Goal: Task Accomplishment & Management: Manage account settings

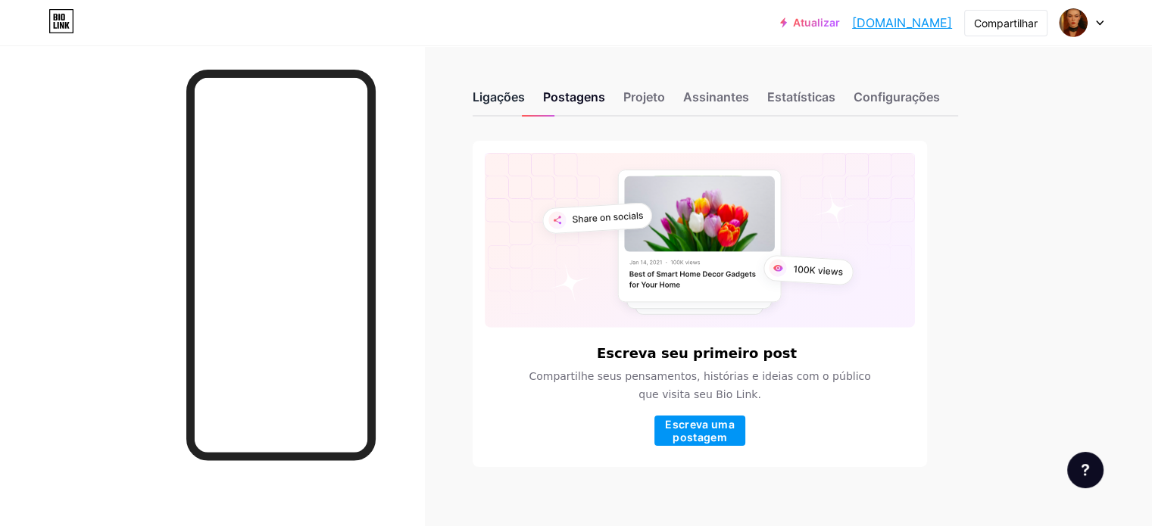
click at [525, 100] on font "Ligações" at bounding box center [498, 96] width 52 height 15
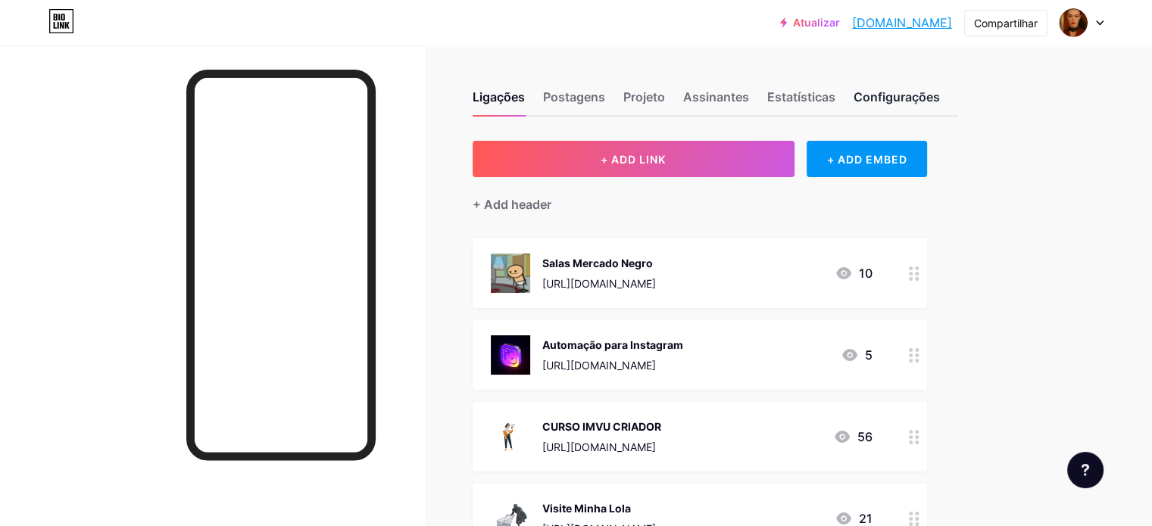
click at [927, 95] on font "Configurações" at bounding box center [896, 96] width 86 height 15
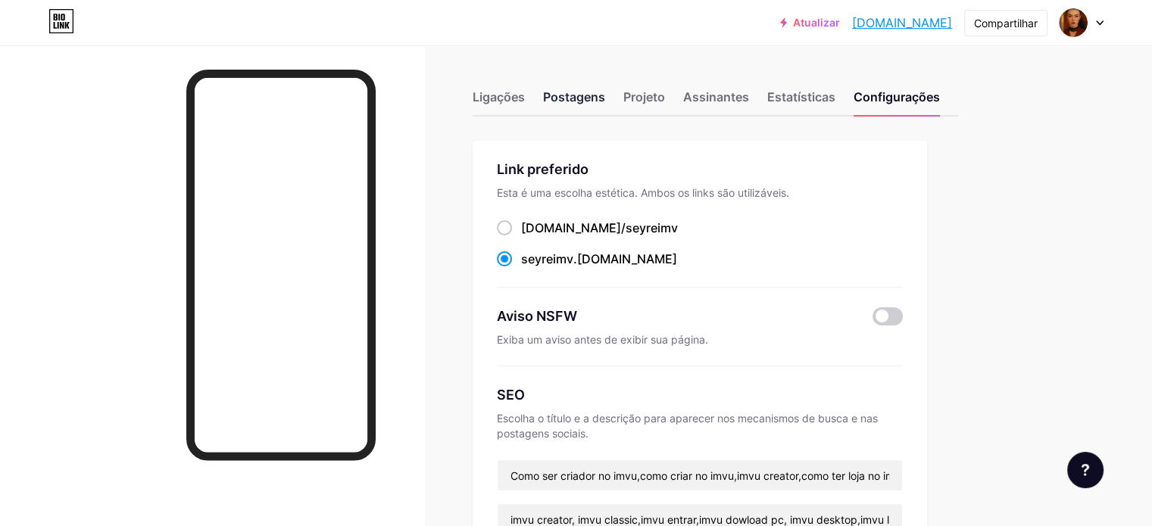
click at [605, 96] on font "Postagens" at bounding box center [574, 96] width 62 height 15
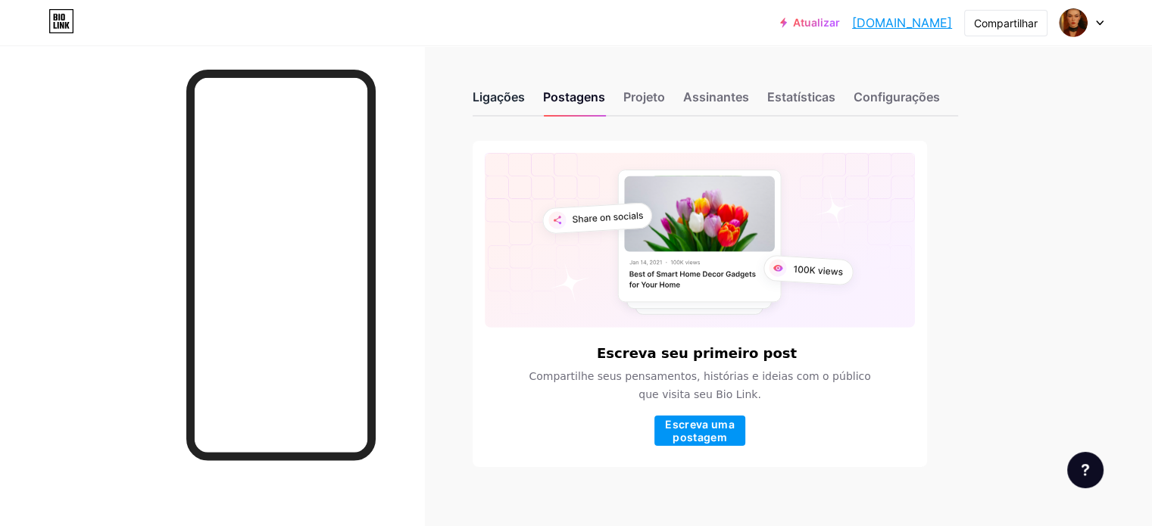
click at [525, 98] on font "Ligações" at bounding box center [498, 96] width 52 height 15
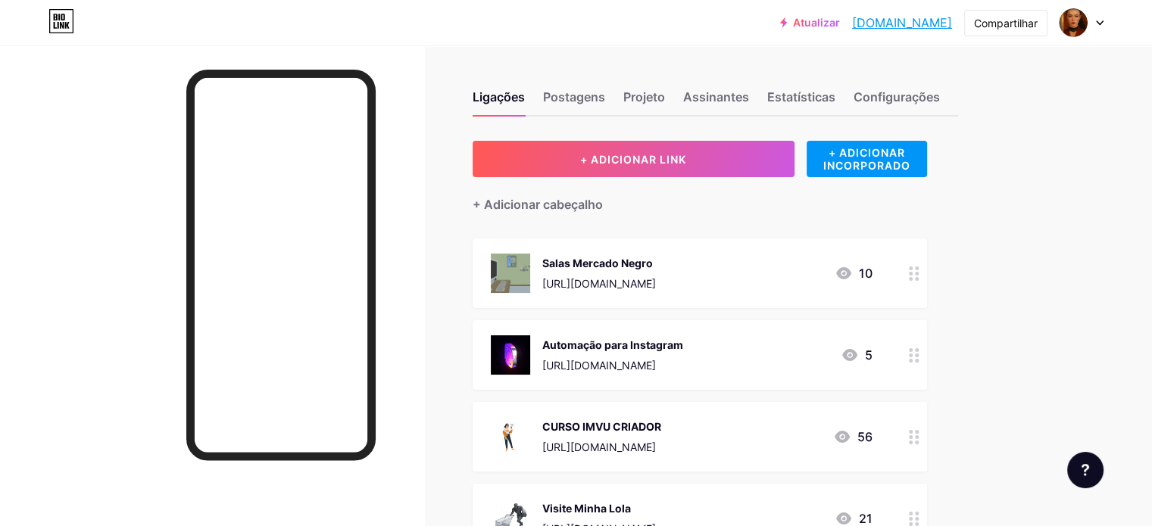
click at [656, 86] on div "Ligações Postagens Projeto Assinantes Estatísticas Configurações" at bounding box center [714, 90] width 485 height 53
click at [605, 96] on font "Postagens" at bounding box center [574, 96] width 62 height 15
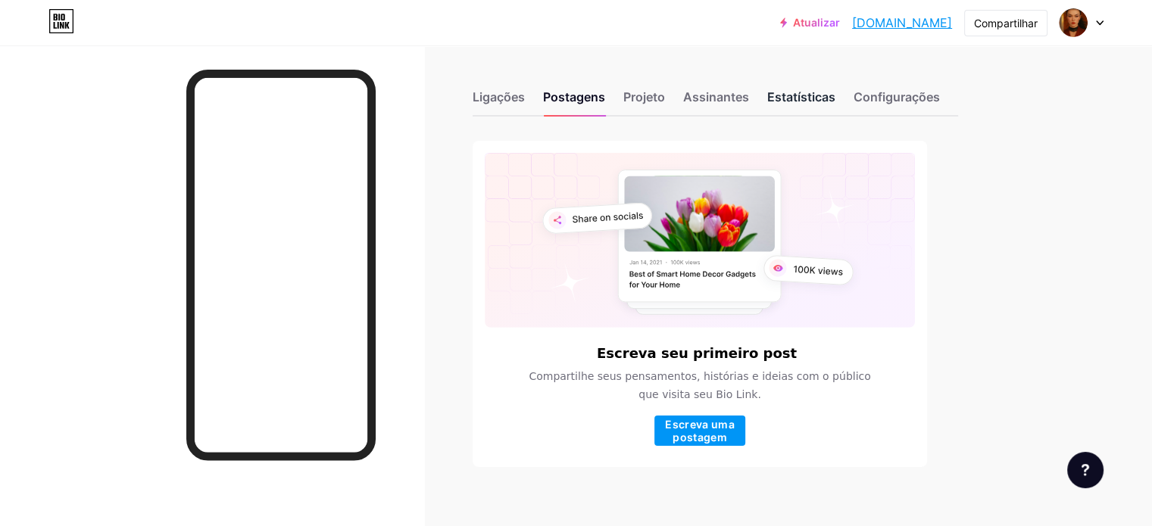
click at [835, 94] on font "Estatísticas" at bounding box center [801, 96] width 68 height 15
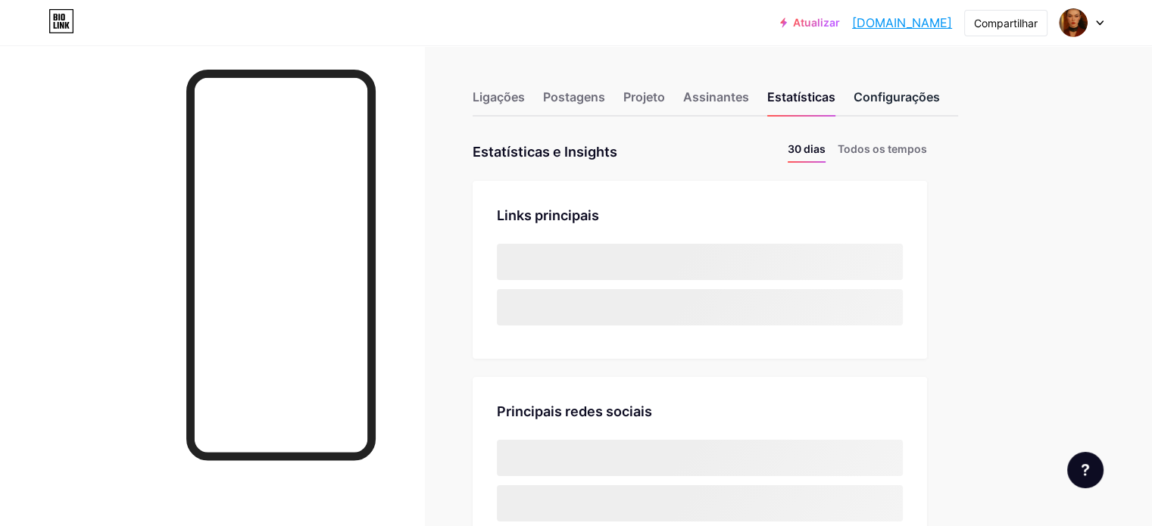
click at [940, 93] on font "Configurações" at bounding box center [896, 96] width 86 height 15
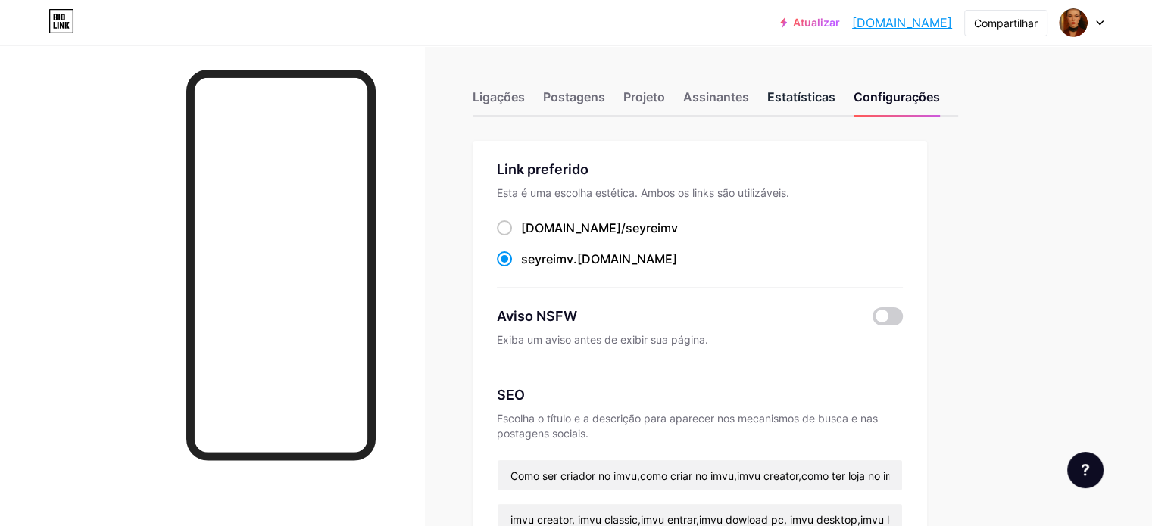
click at [835, 92] on font "Estatísticas" at bounding box center [801, 96] width 68 height 15
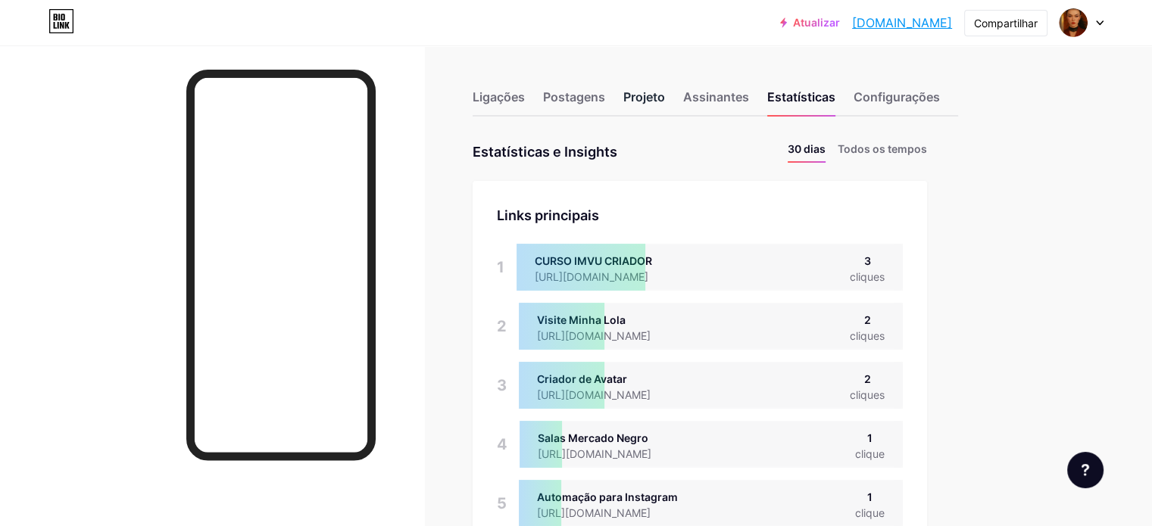
click at [665, 88] on div "Projeto" at bounding box center [644, 101] width 42 height 27
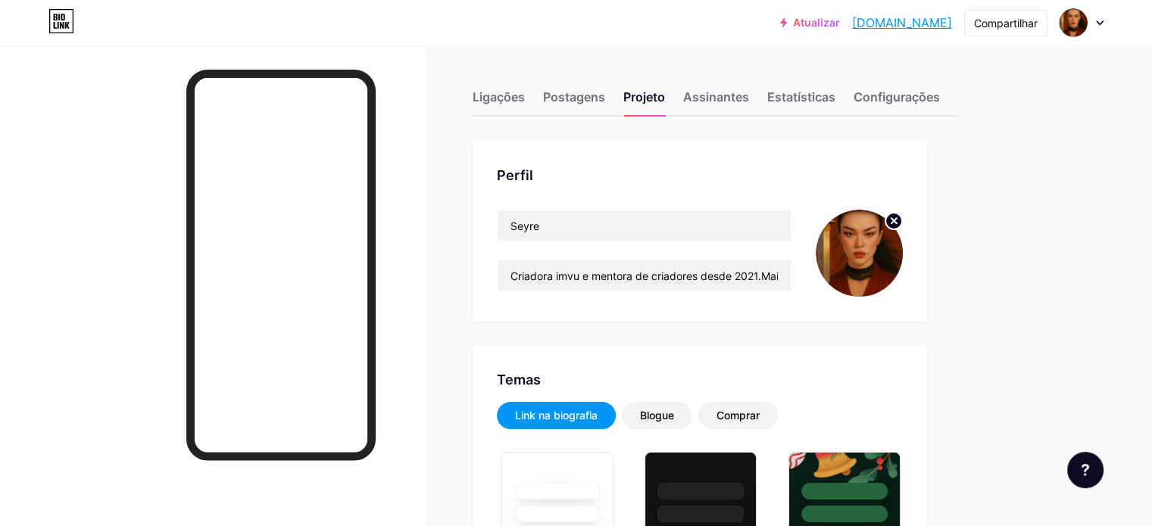
type input "#c59b9b"
type input "#b70101"
type input "#000000"
click at [902, 223] on circle at bounding box center [893, 221] width 17 height 17
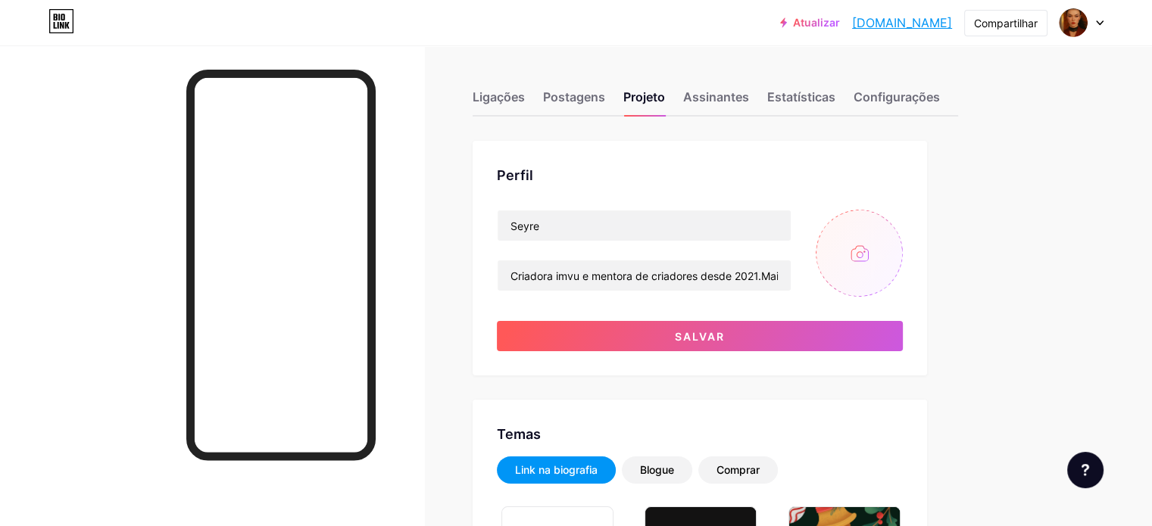
click at [903, 244] on input "file" at bounding box center [858, 253] width 87 height 87
